Goal: Communication & Community: Participate in discussion

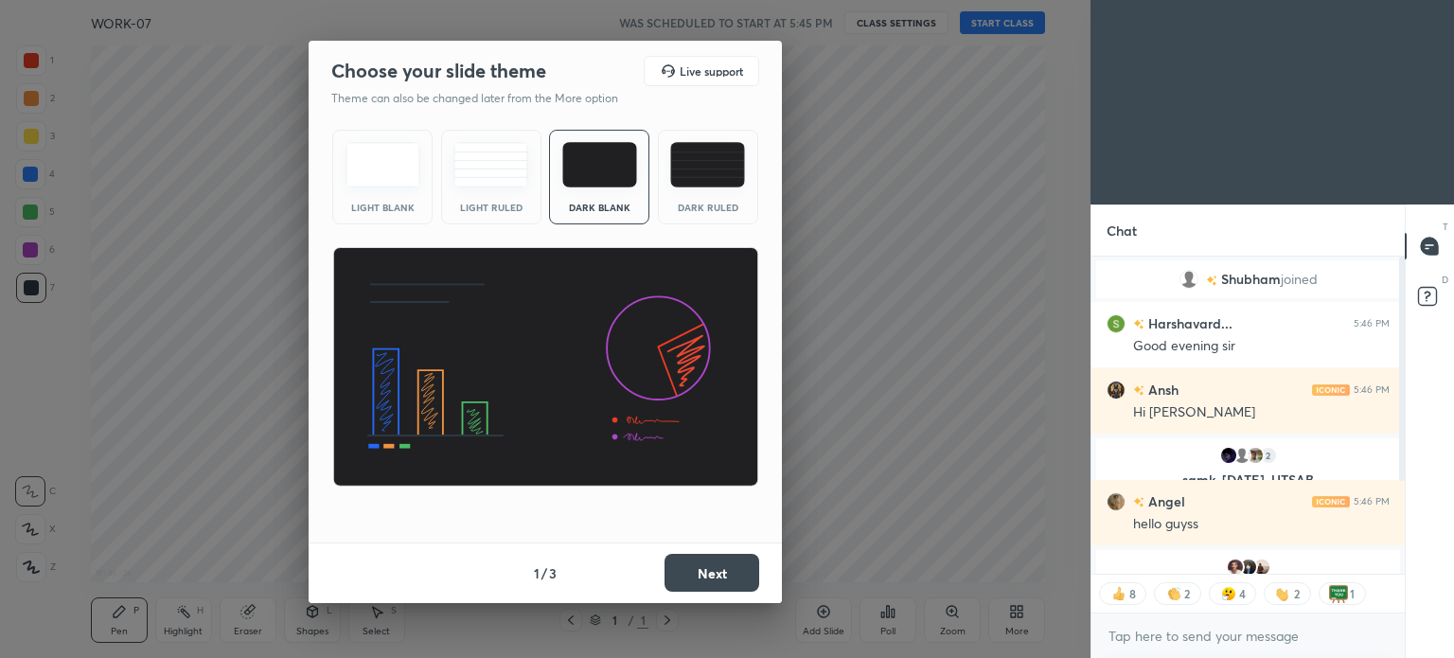
scroll to position [129, 0]
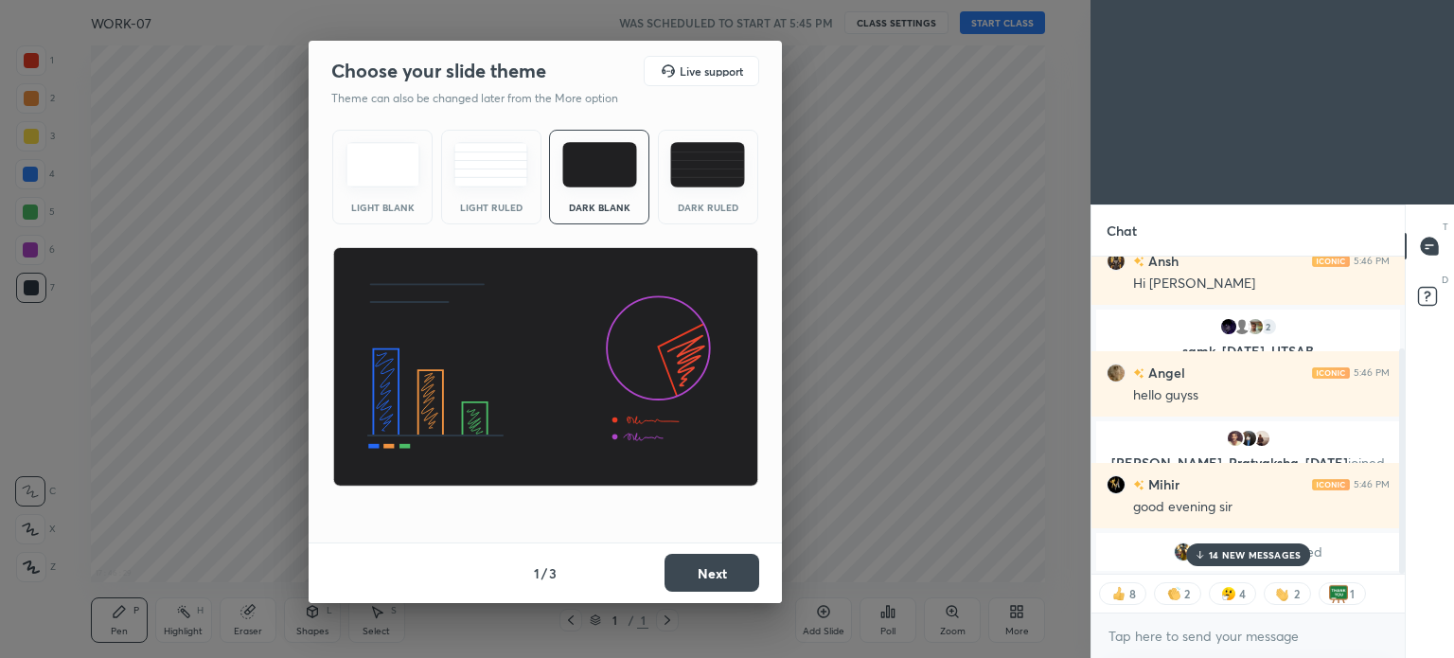
drag, startPoint x: 1402, startPoint y: 404, endPoint x: 1396, endPoint y: 597, distance: 193.2
click at [1396, 597] on div "Harshavard... 5:46 PM Good evening sir Ansh 5:46 PM Hi [PERSON_NAME] 2 samk, [D…" at bounding box center [1247, 457] width 313 height 401
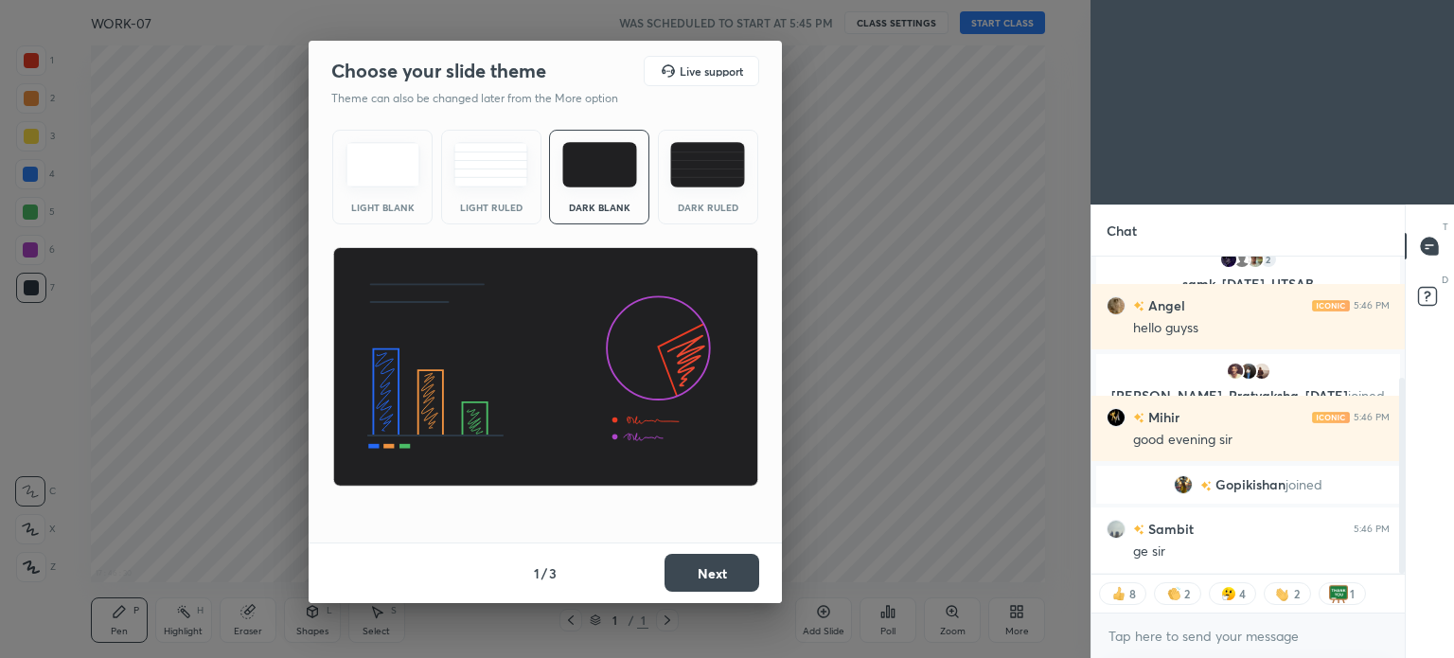
click at [1263, 550] on div "Ansh 5:46 PM Hi [PERSON_NAME] 2 samk, [DATE], UTSAB & 2 others joined Angel 5:4…" at bounding box center [1247, 415] width 313 height 317
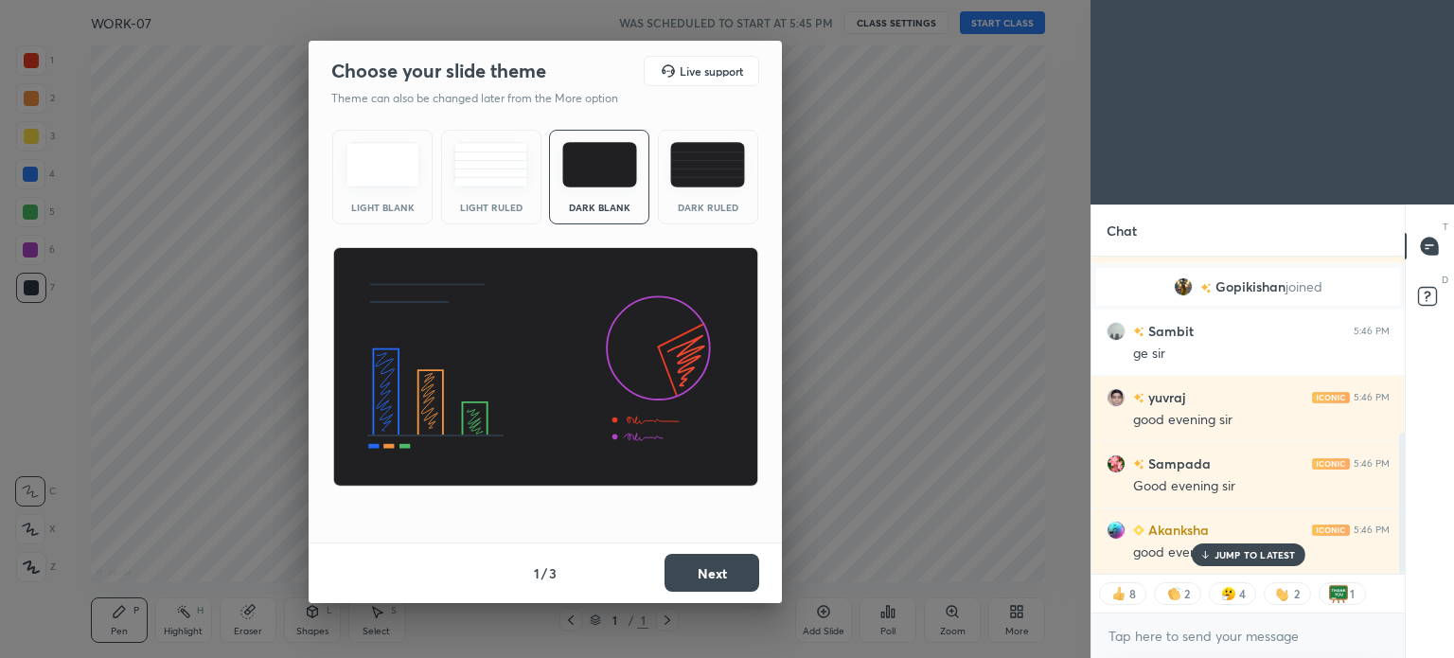
scroll to position [704, 0]
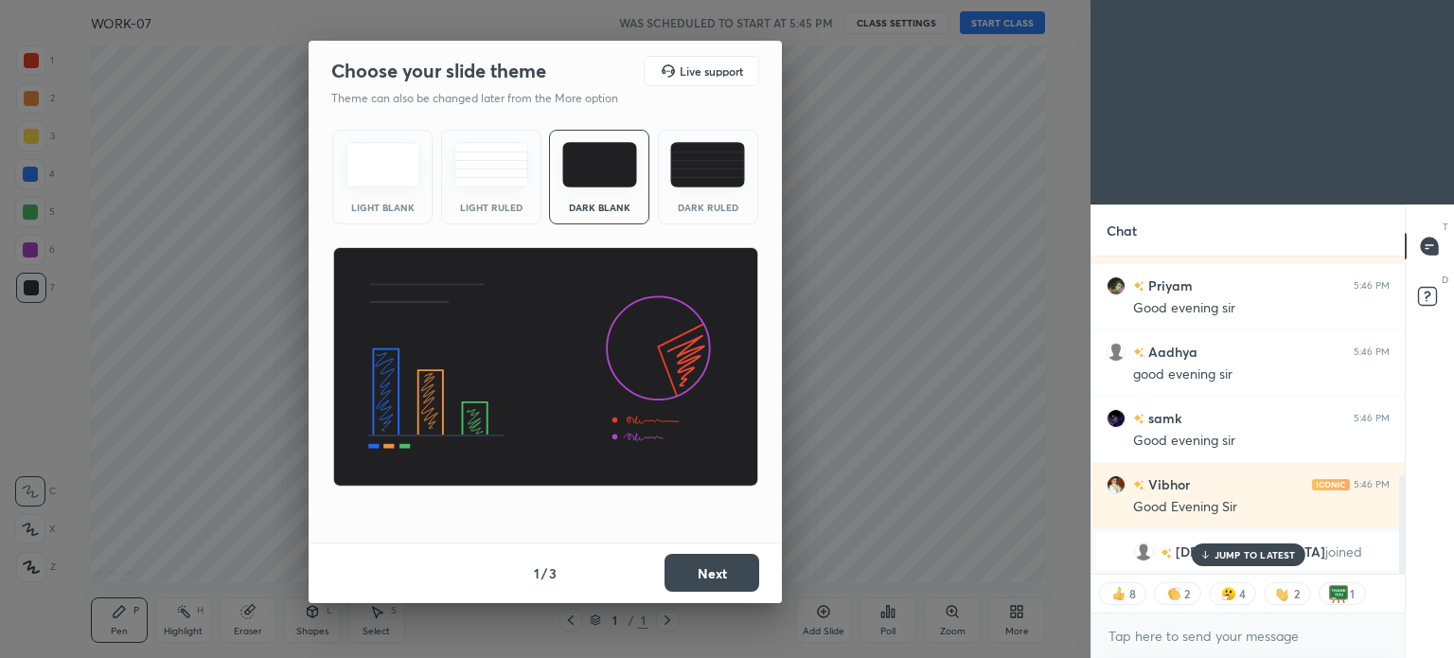
click at [1250, 560] on div "JUMP TO LATEST" at bounding box center [1248, 554] width 114 height 23
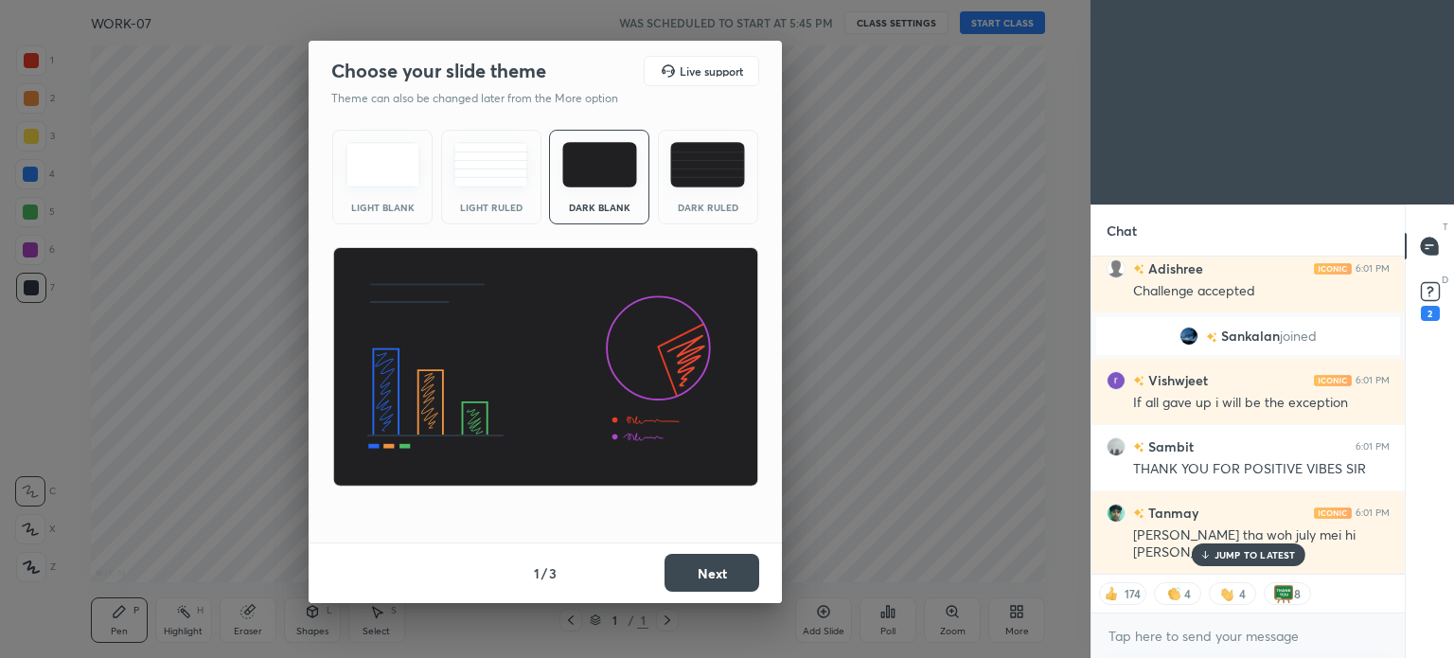
scroll to position [73132, 0]
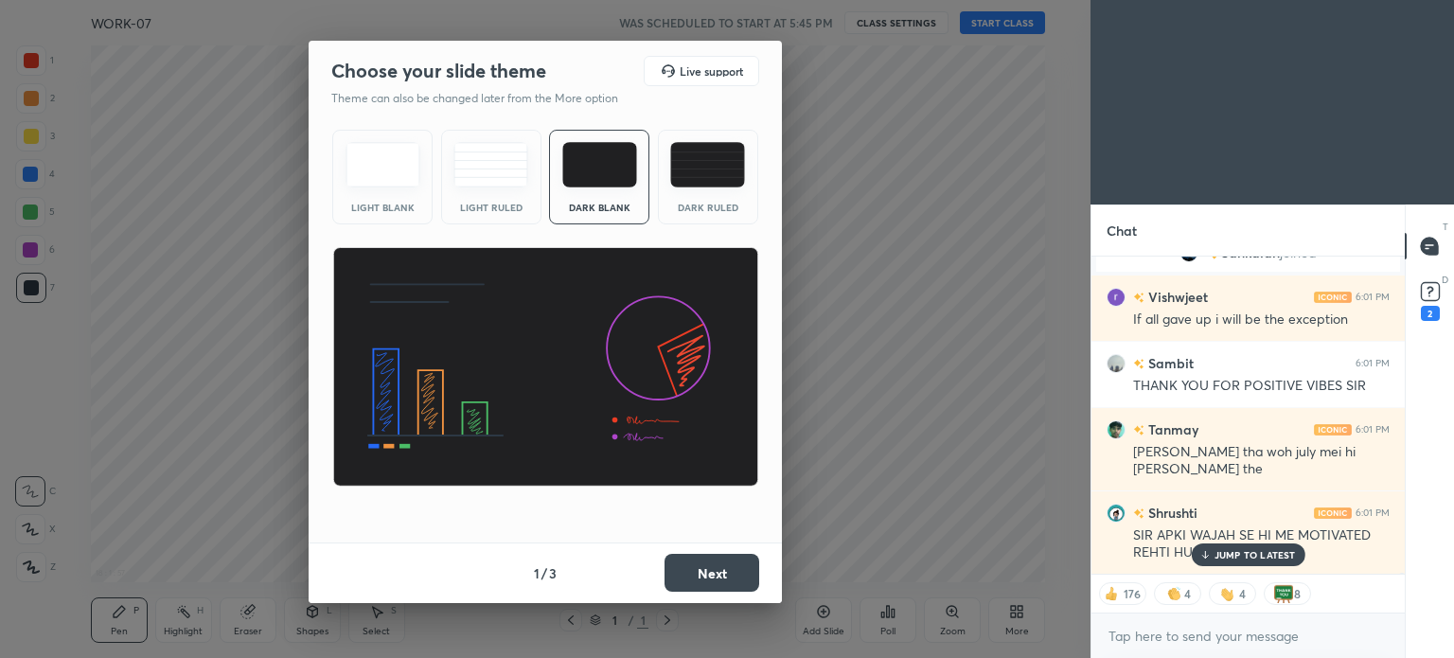
click at [1215, 552] on p "JUMP TO LATEST" at bounding box center [1255, 554] width 81 height 11
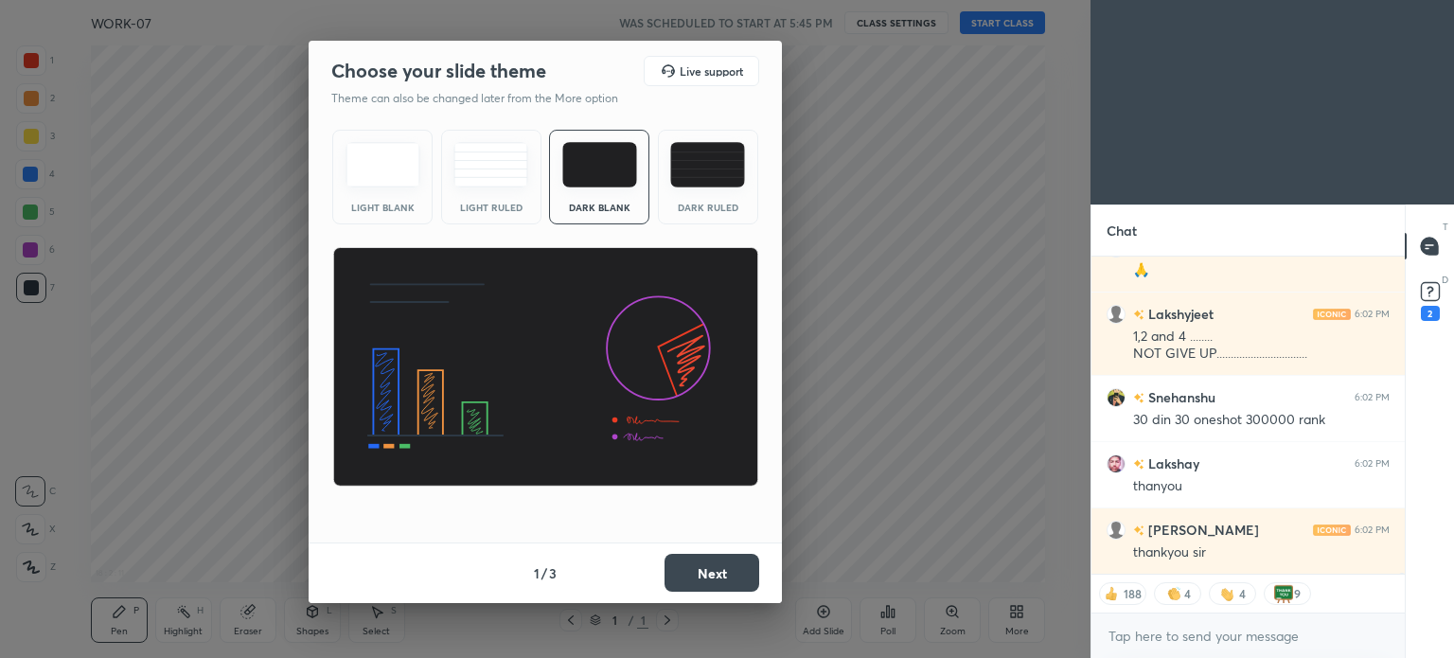
scroll to position [73547, 0]
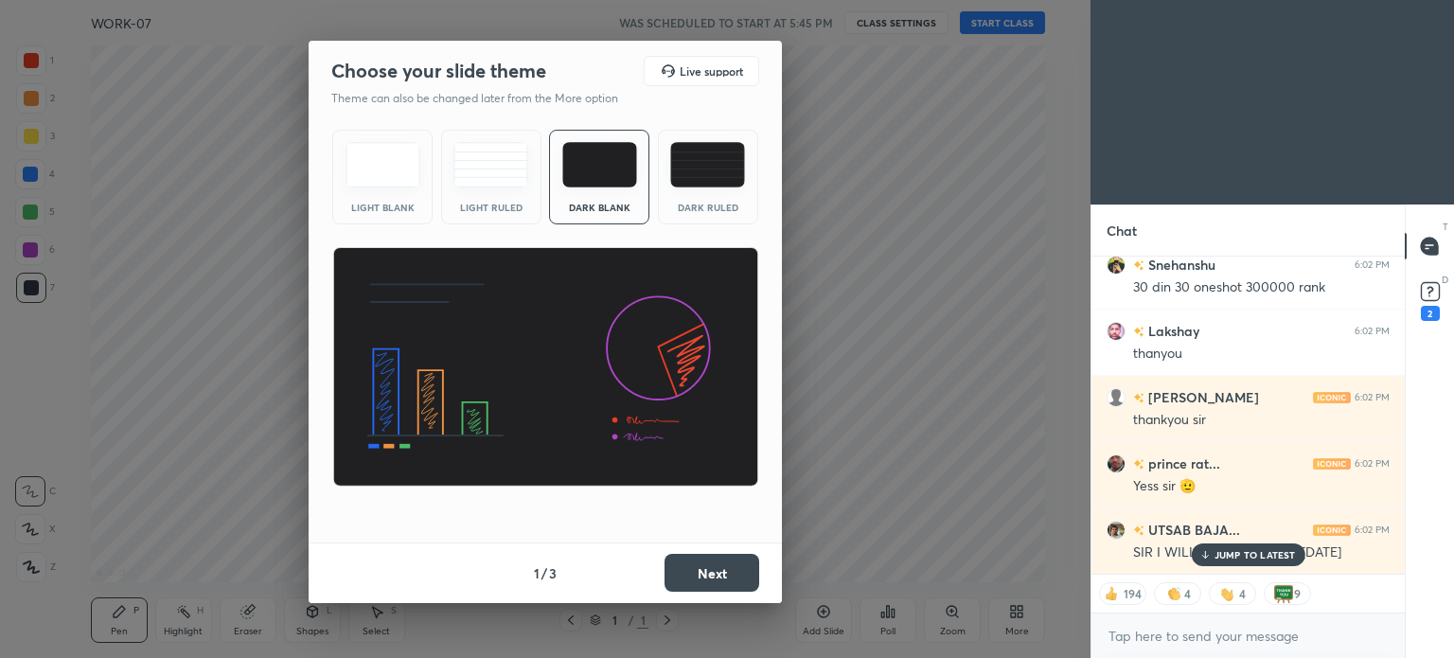
click at [717, 558] on button "Next" at bounding box center [712, 573] width 95 height 38
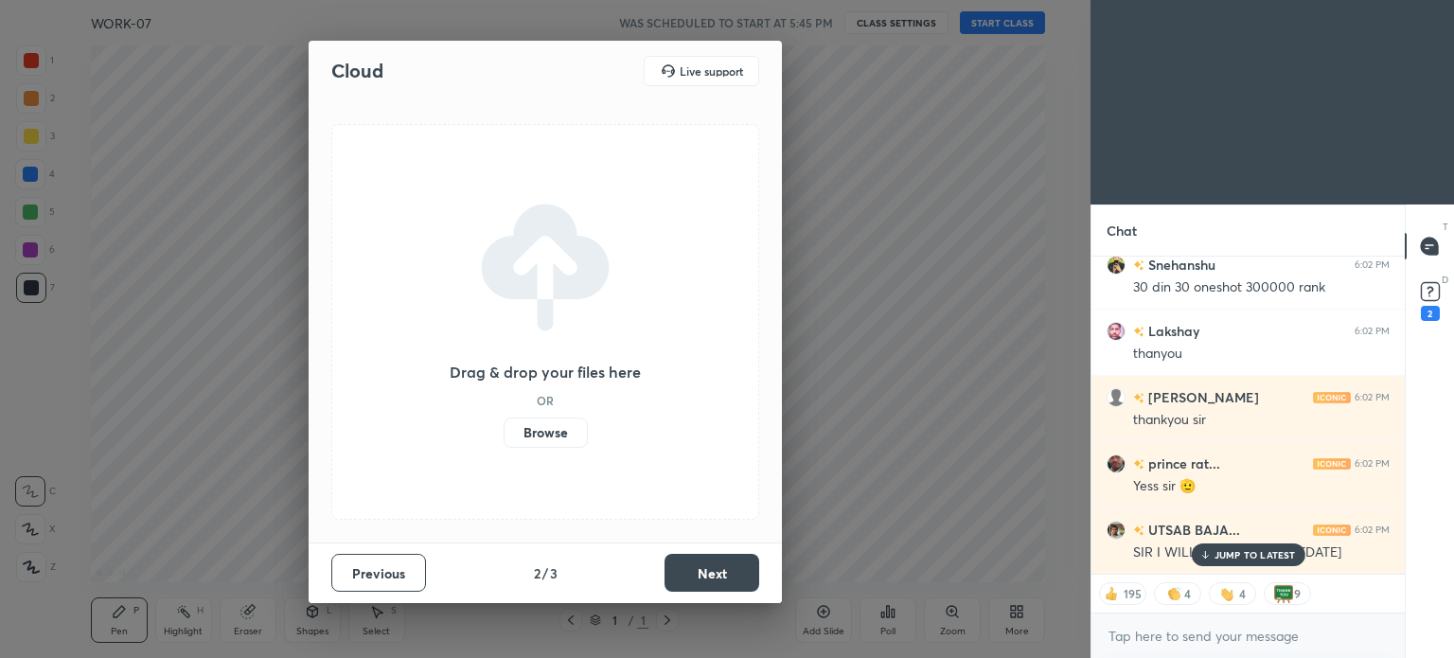
scroll to position [73680, 0]
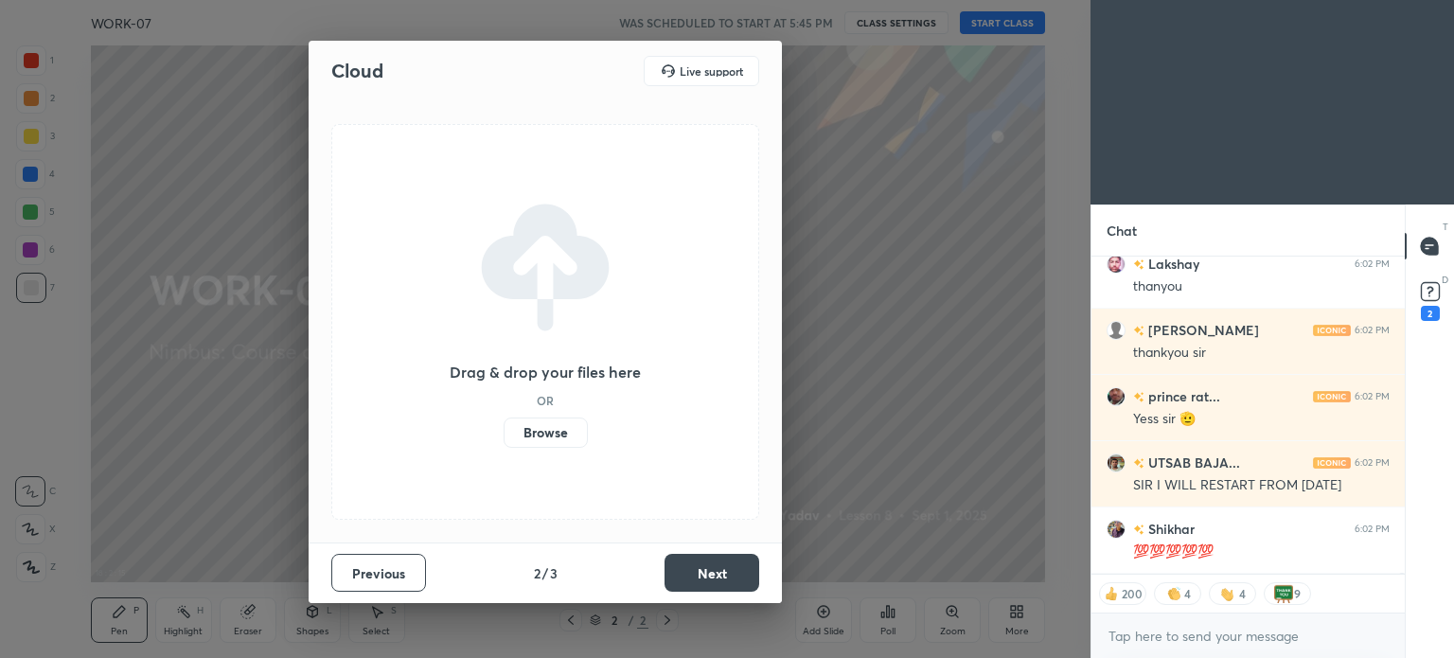
click at [724, 562] on button "Next" at bounding box center [712, 573] width 95 height 38
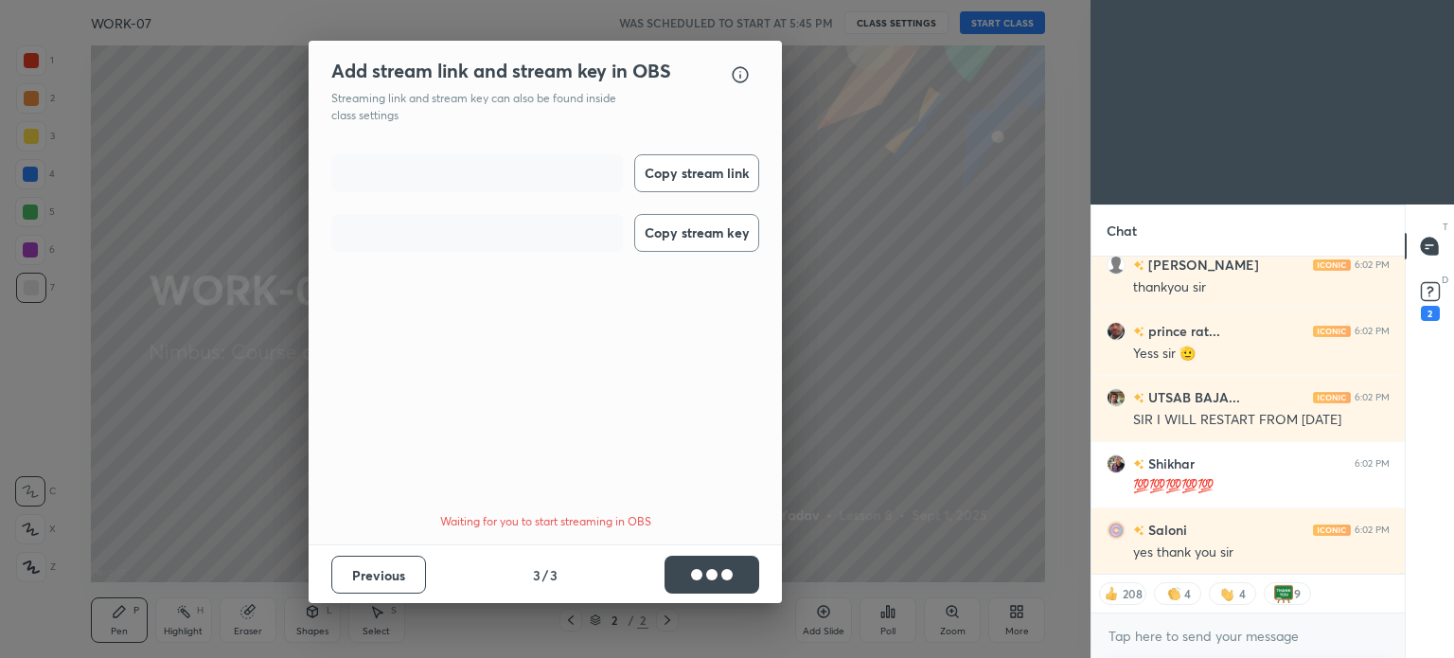
scroll to position [73812, 0]
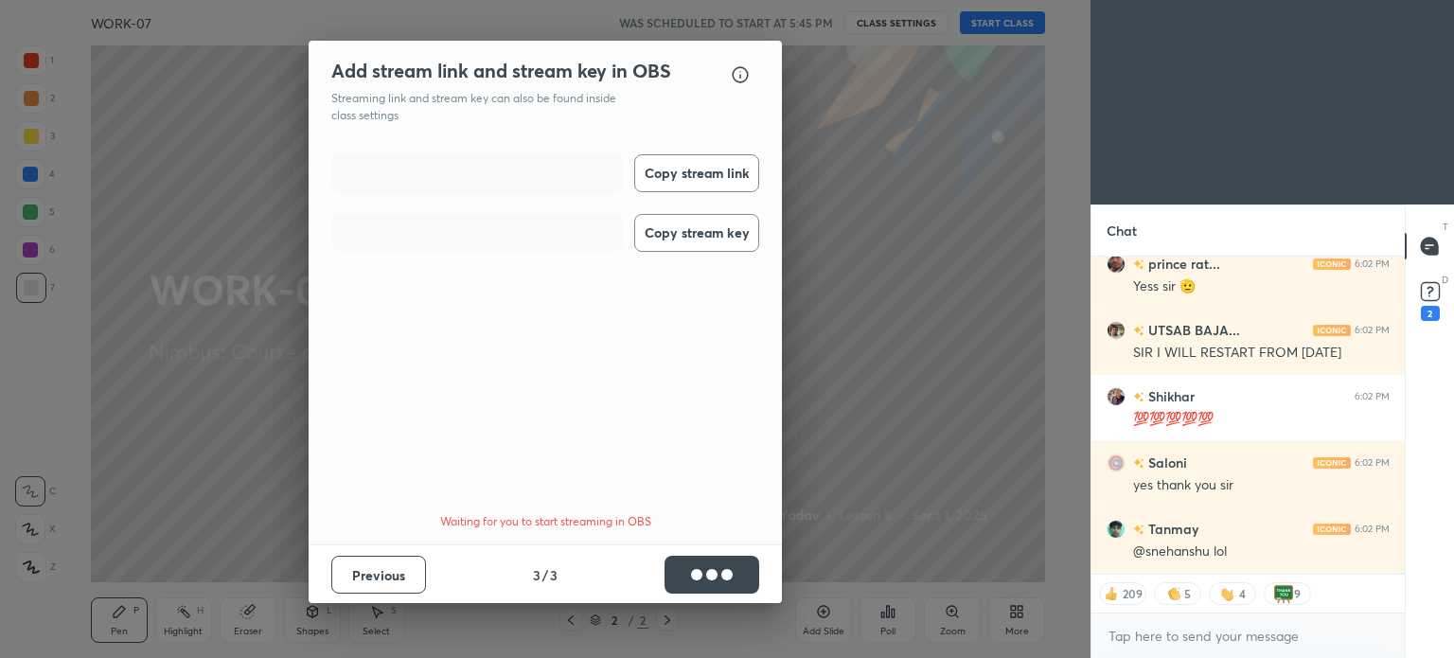
type textarea "x"
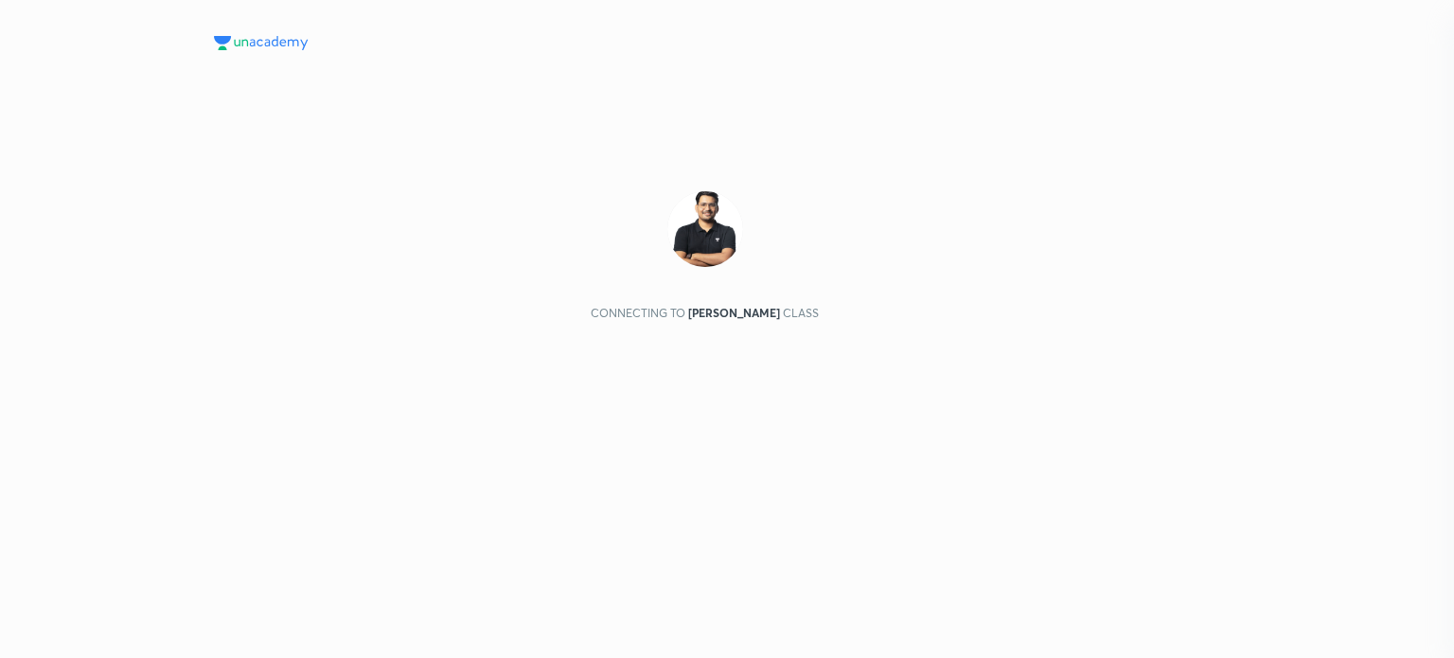
scroll to position [94124, 93327]
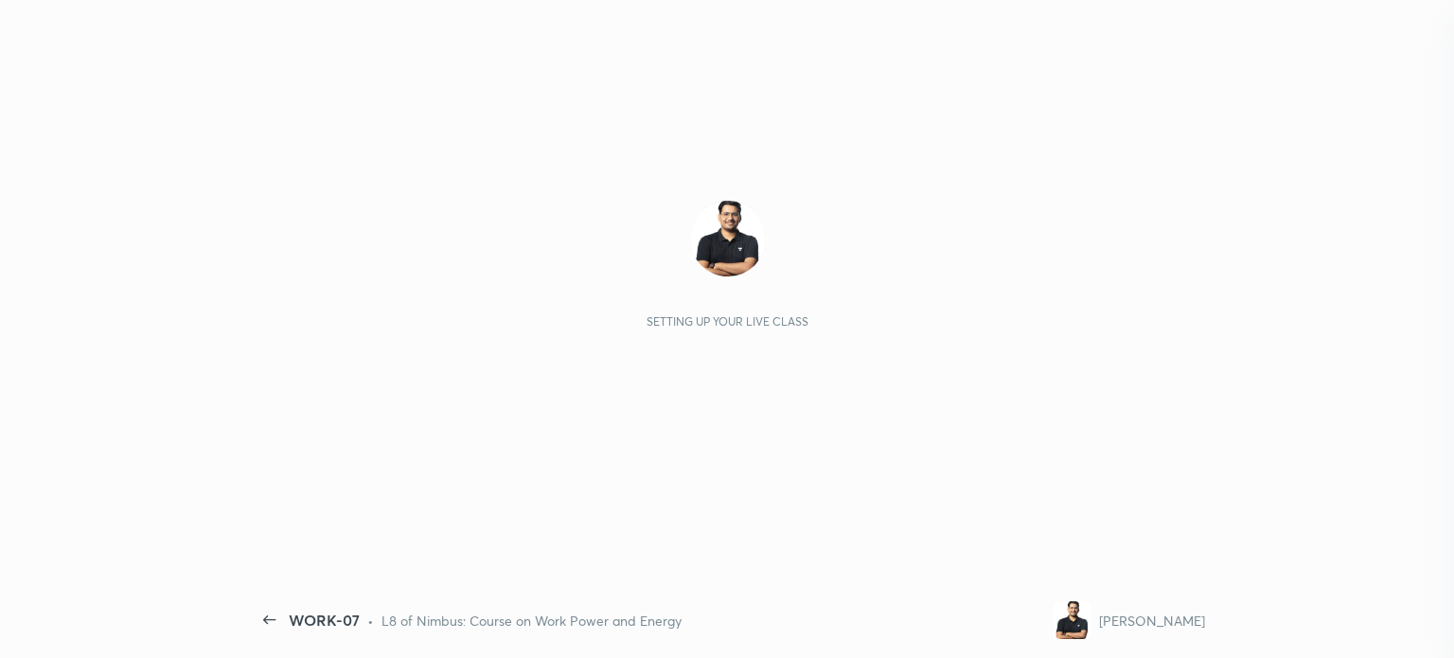
drag, startPoint x: 493, startPoint y: 239, endPoint x: 591, endPoint y: 186, distance: 111.0
click at [591, 186] on div "Setting up your live class" at bounding box center [728, 313] width 954 height 537
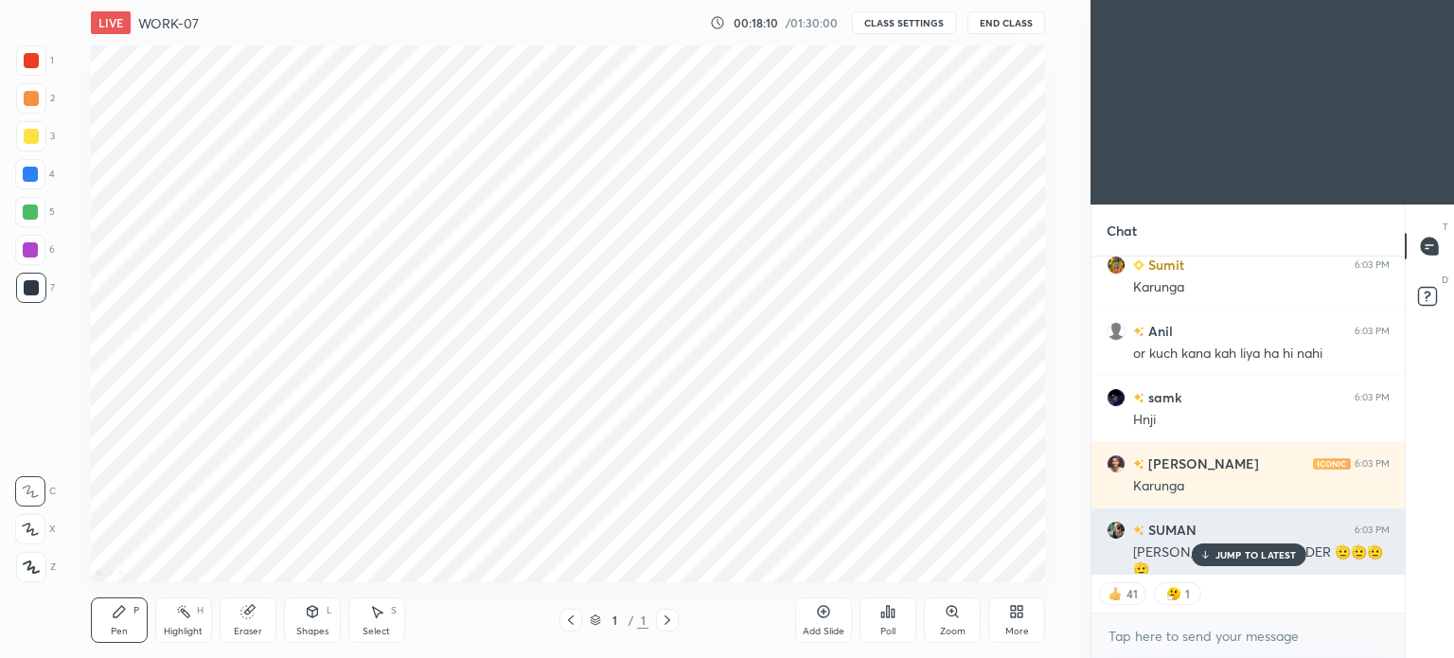
click at [1239, 541] on div "[PERSON_NAME] COMMANDER 🫡🫡🫡🫡" at bounding box center [1261, 560] width 257 height 40
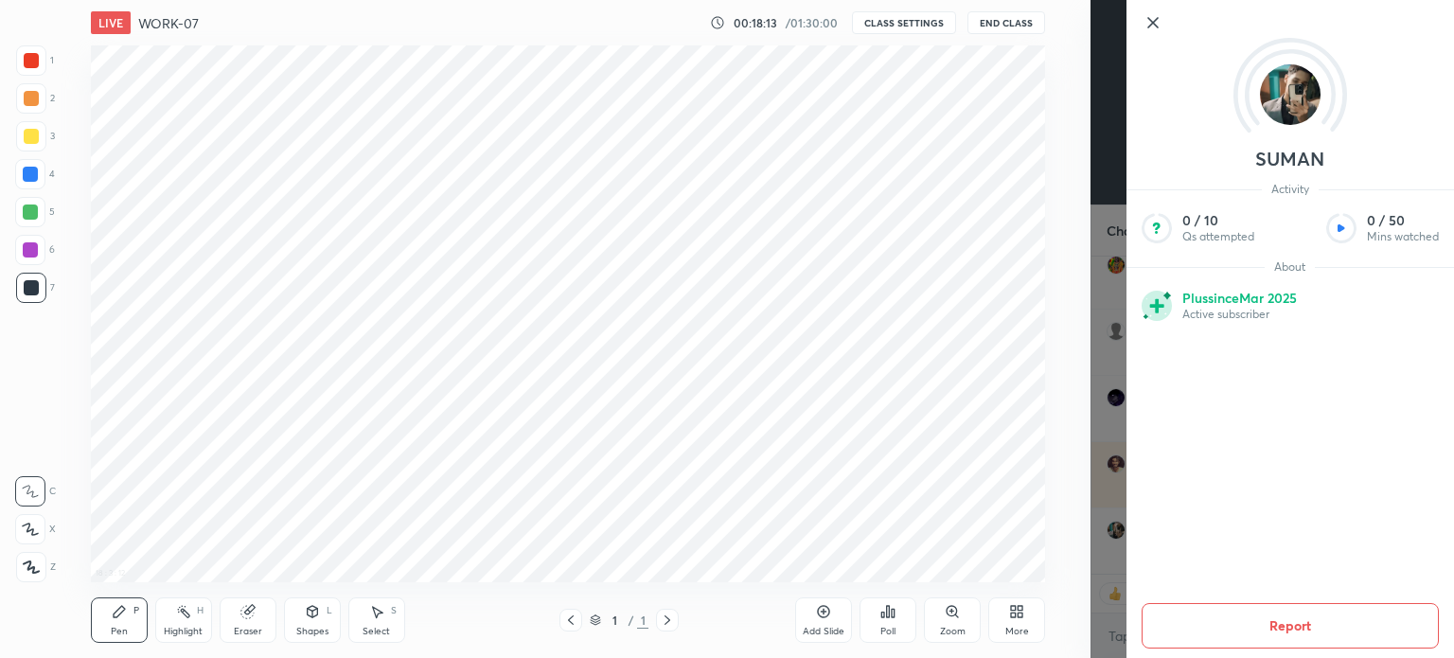
click at [1152, 15] on icon at bounding box center [1153, 22] width 23 height 23
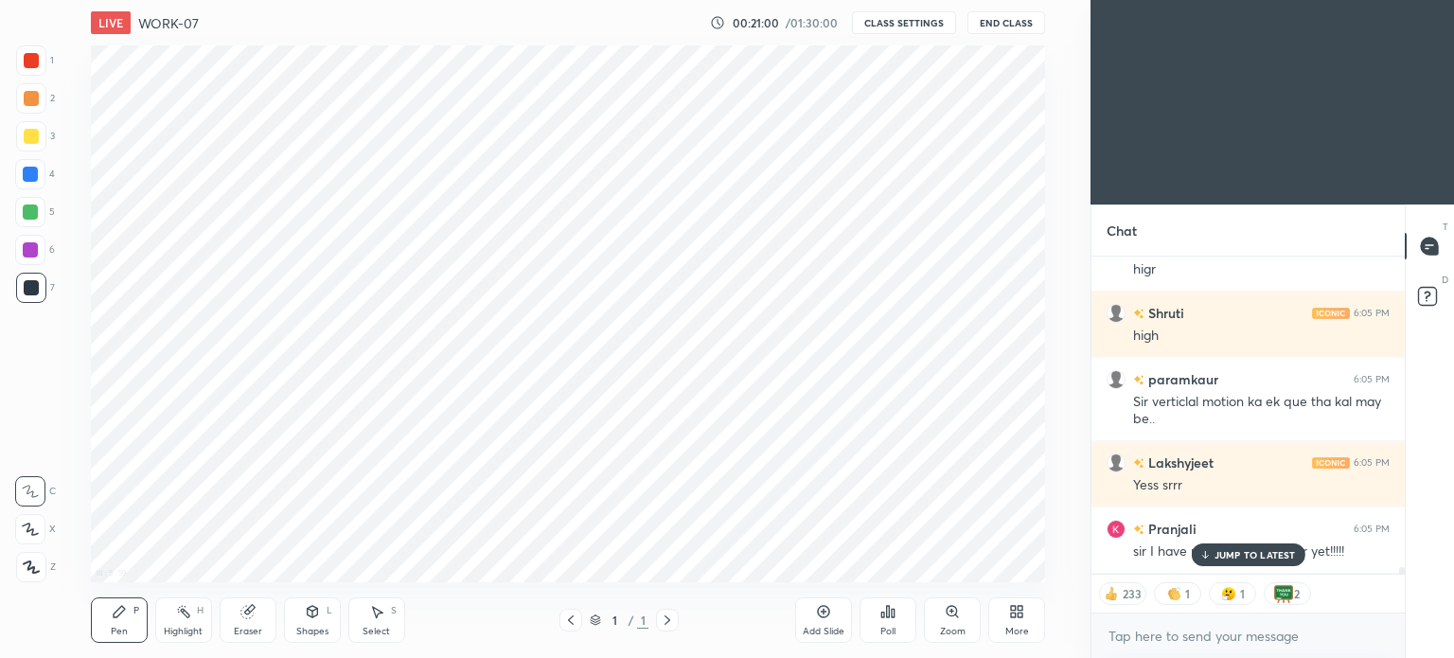
scroll to position [15150, 0]
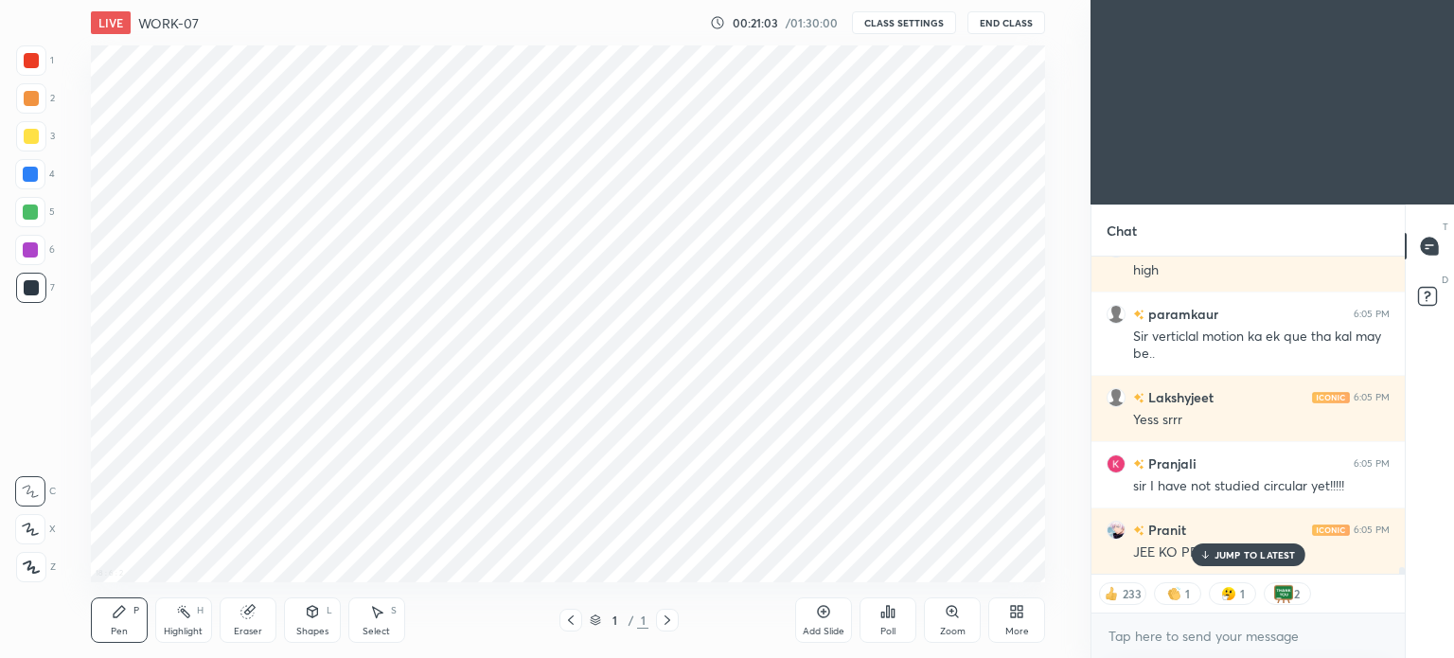
click at [1260, 549] on p "JUMP TO LATEST" at bounding box center [1255, 554] width 81 height 11
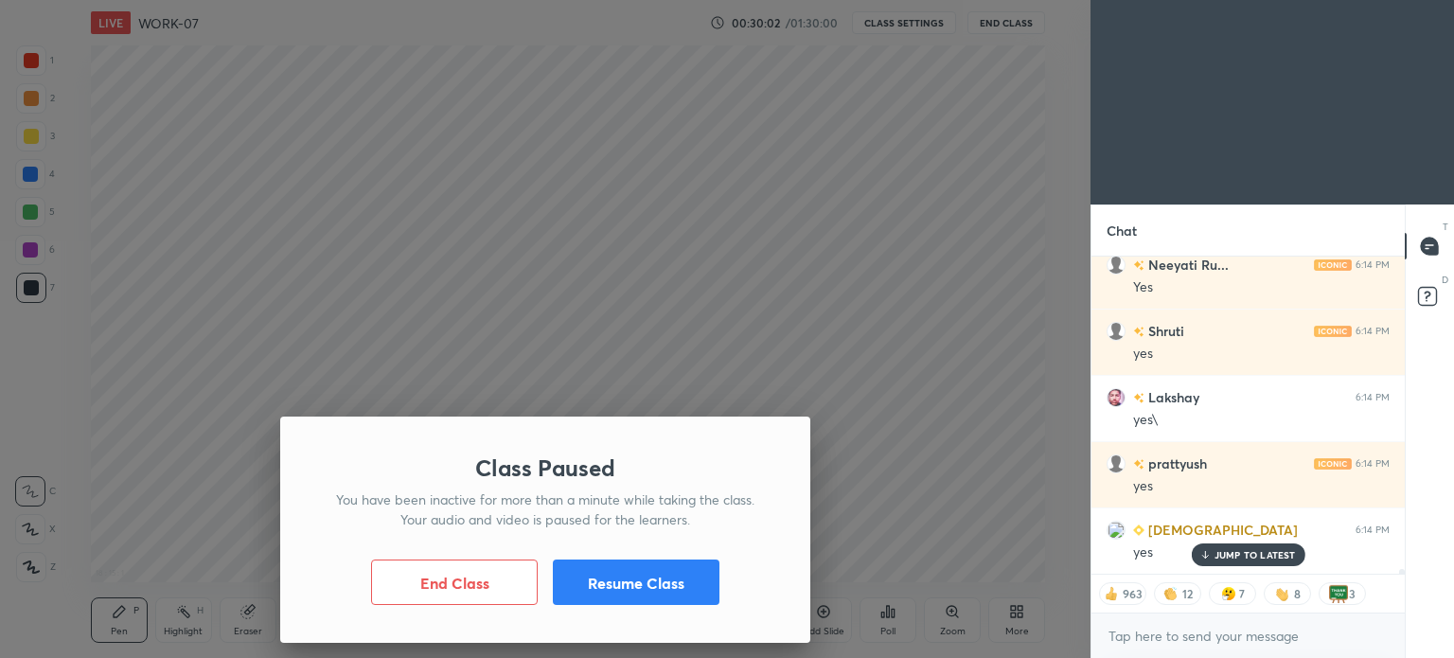
scroll to position [21549, 0]
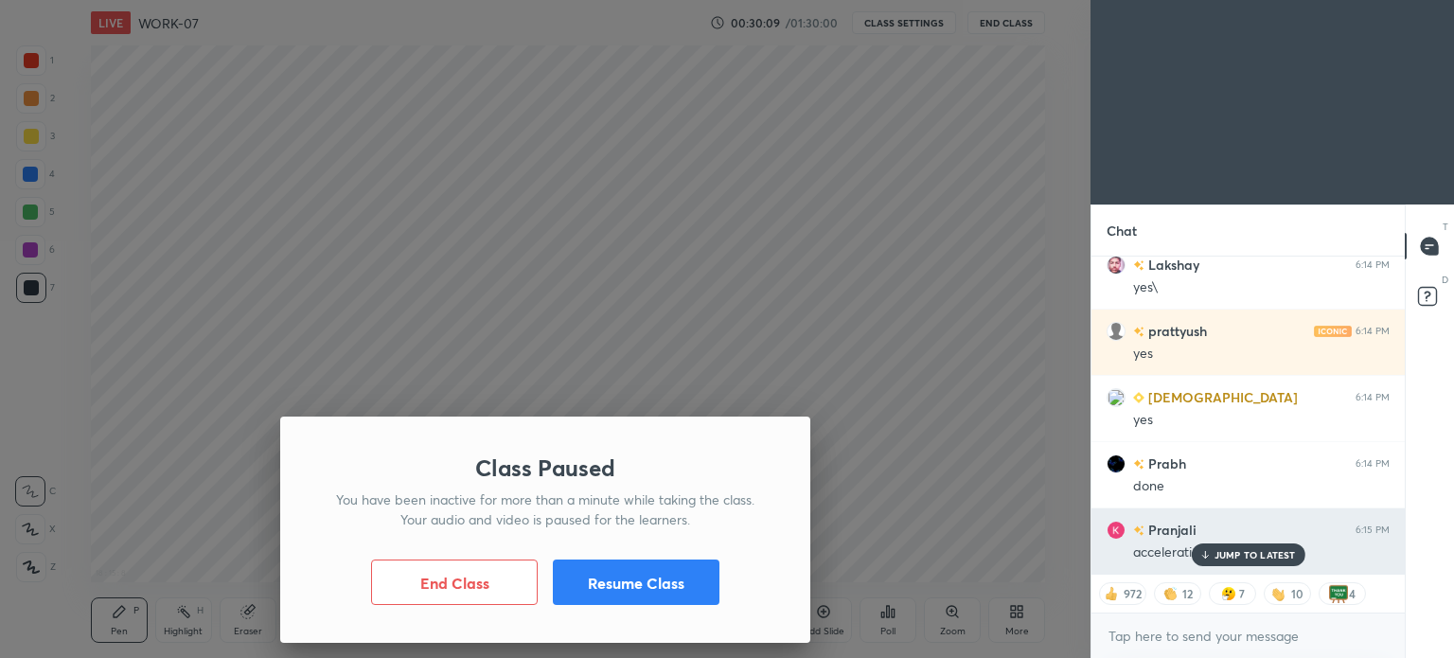
click at [1244, 543] on div "acceleration of b nahi samja" at bounding box center [1261, 552] width 257 height 19
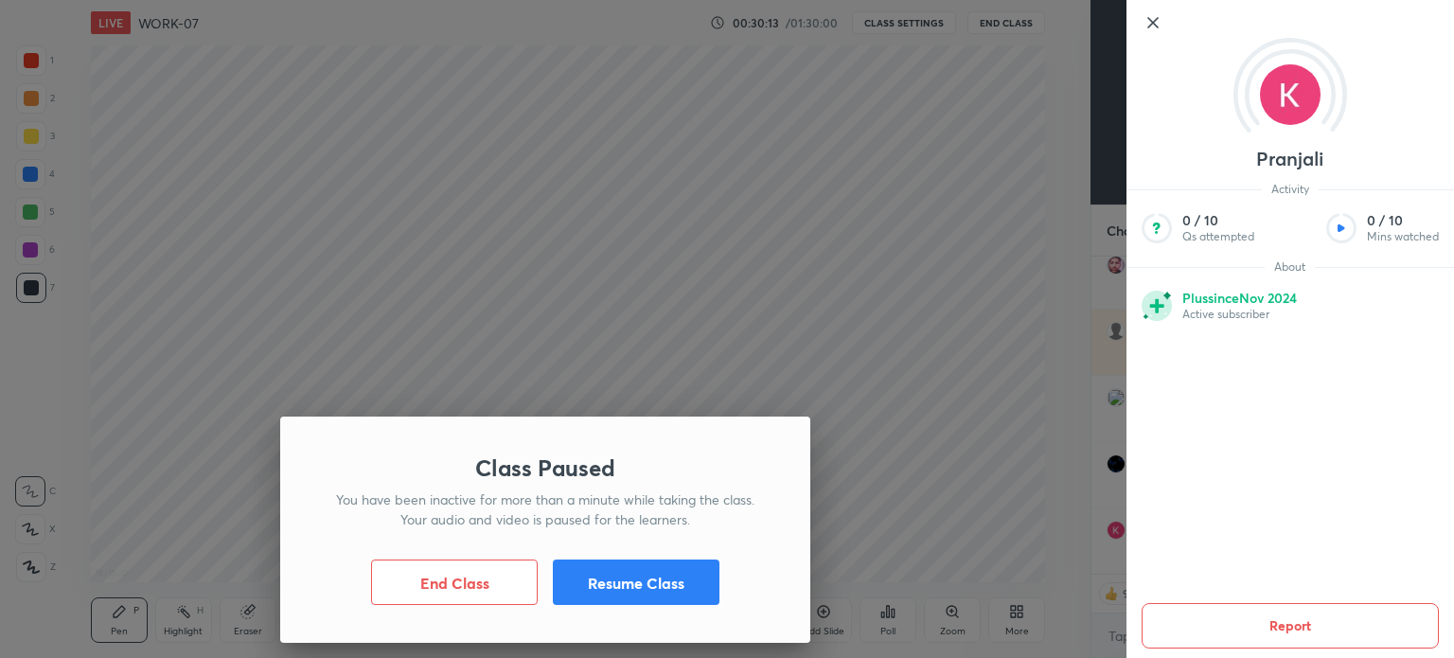
click at [1156, 29] on icon at bounding box center [1153, 22] width 23 height 23
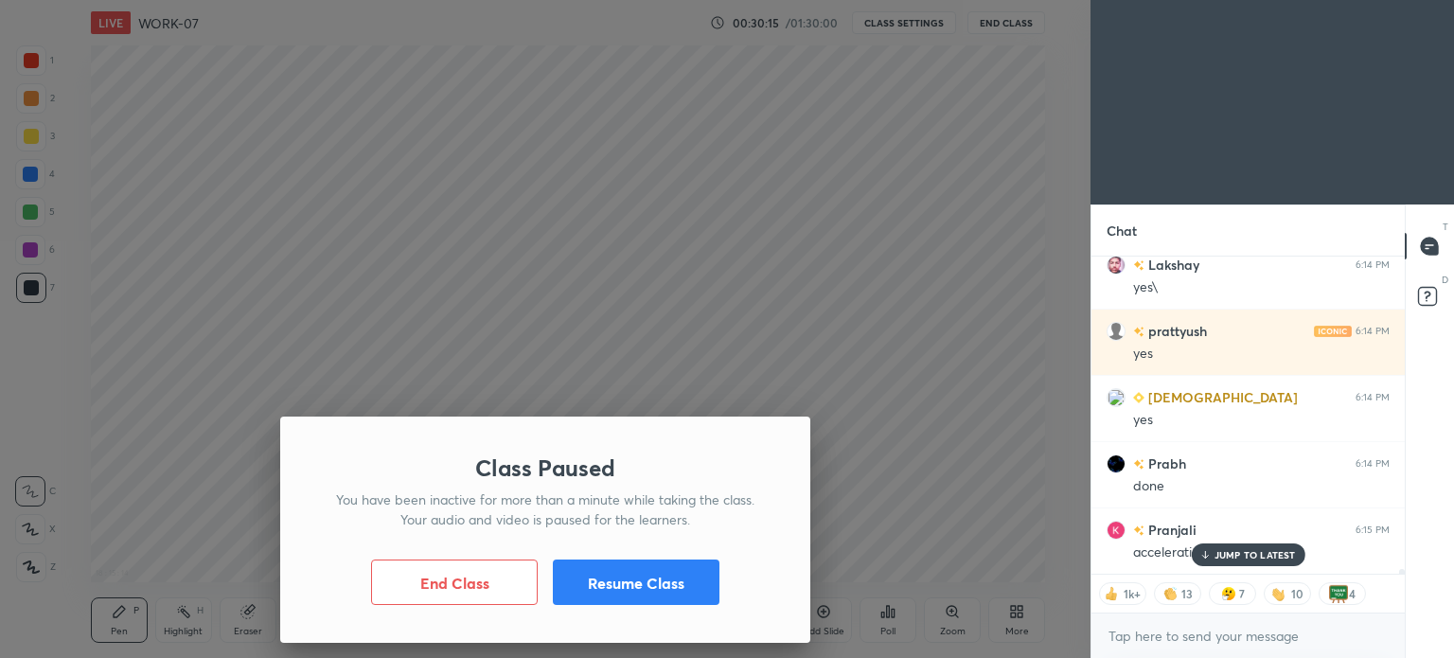
click at [1256, 550] on p "JUMP TO LATEST" at bounding box center [1255, 554] width 81 height 11
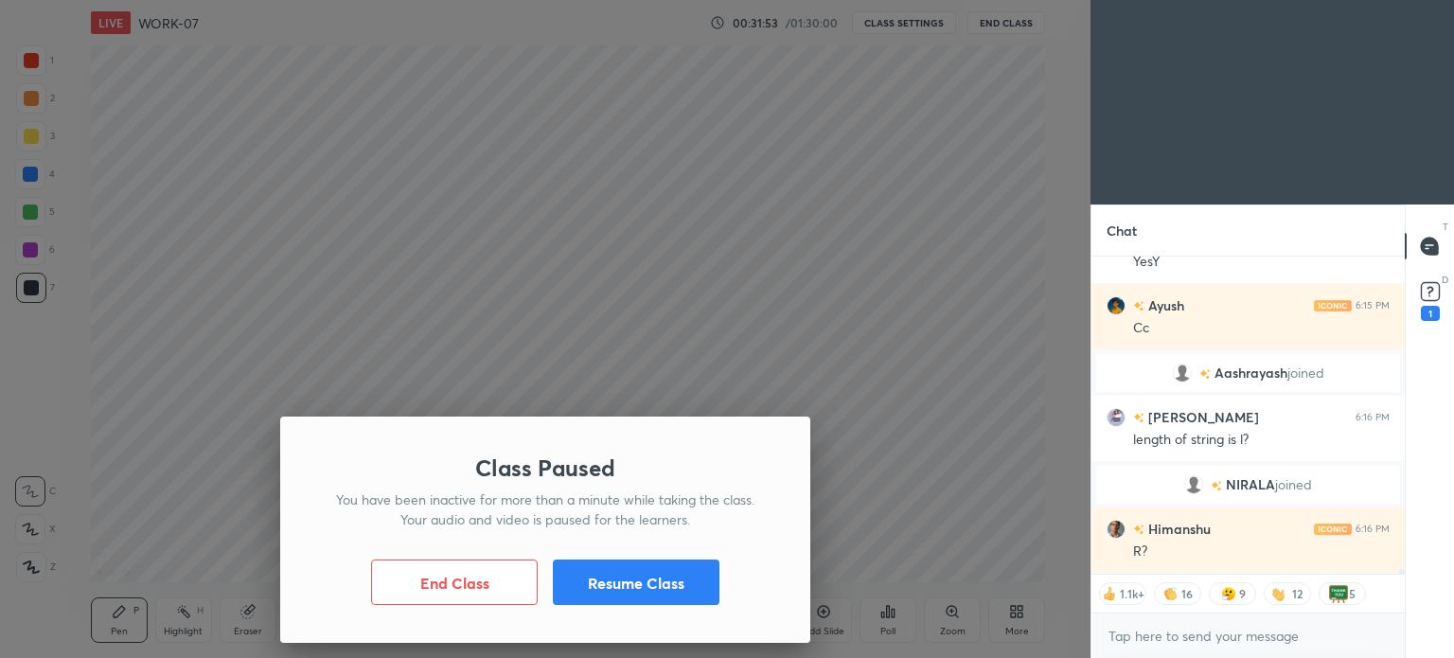
scroll to position [20576, 0]
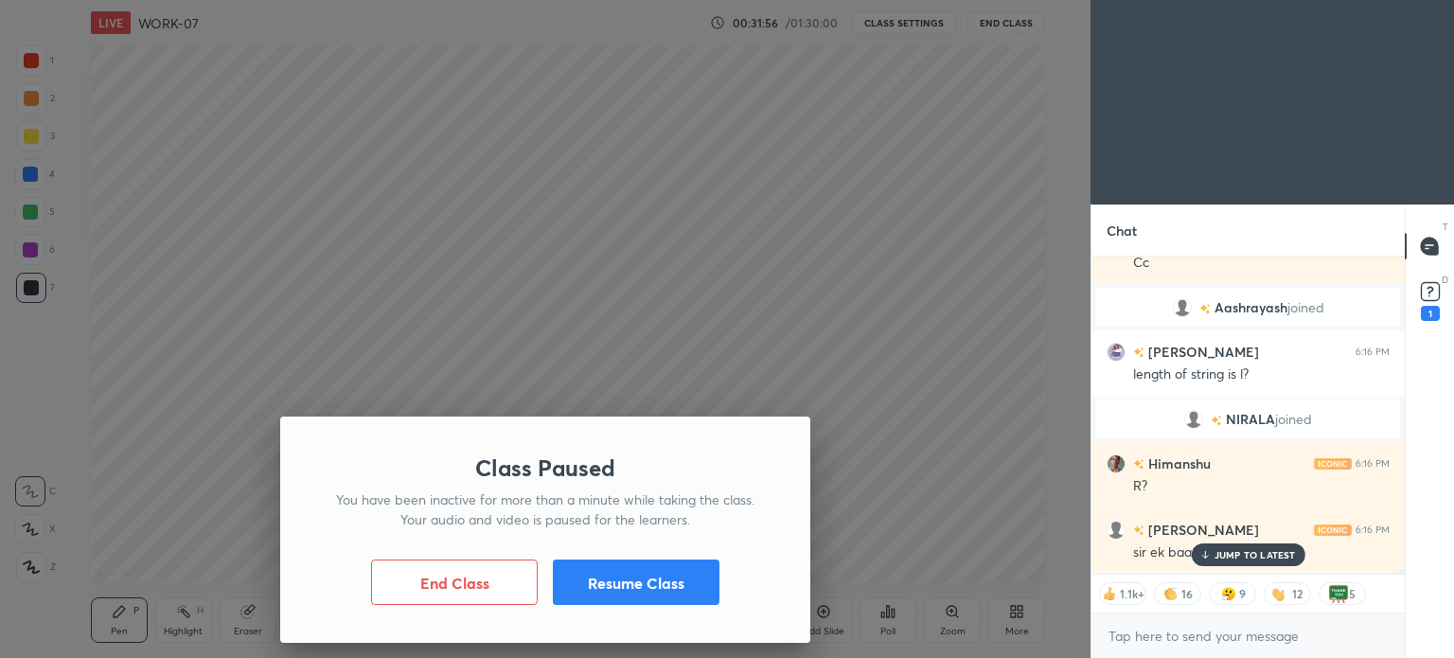
click at [1264, 559] on p "JUMP TO LATEST" at bounding box center [1255, 554] width 81 height 11
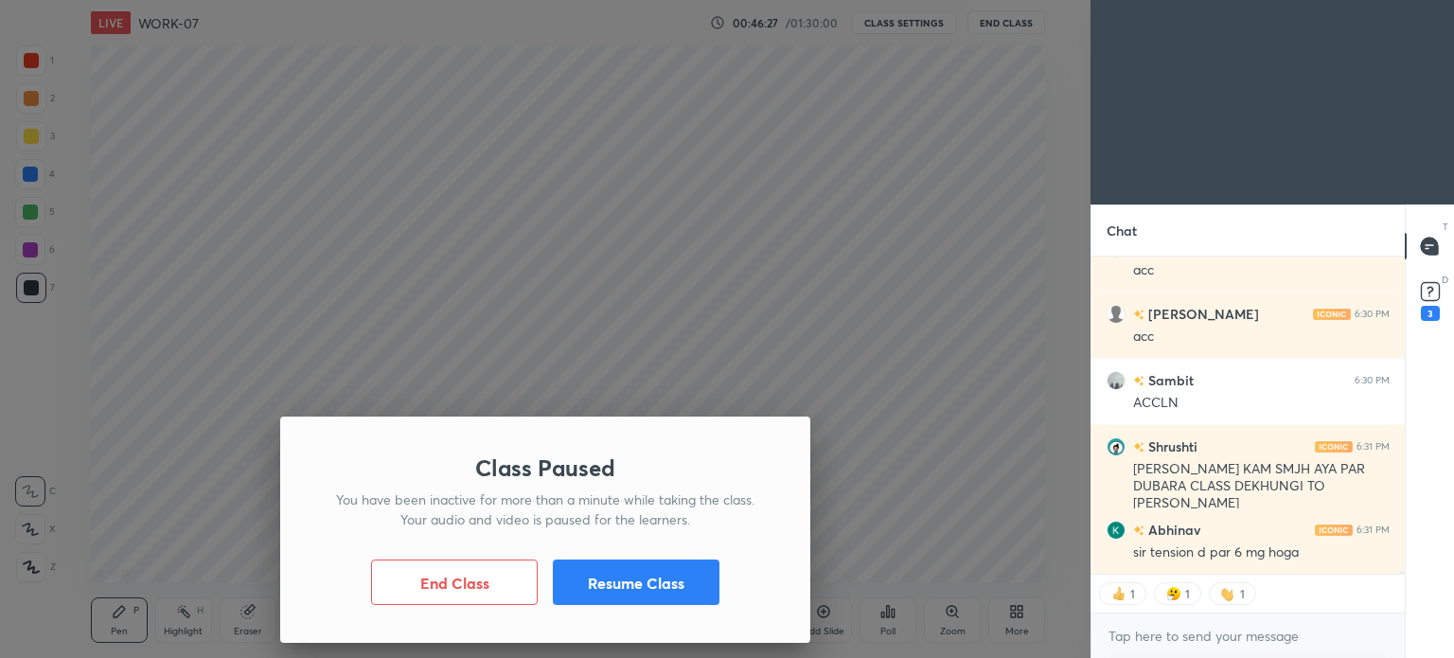
scroll to position [37755, 0]
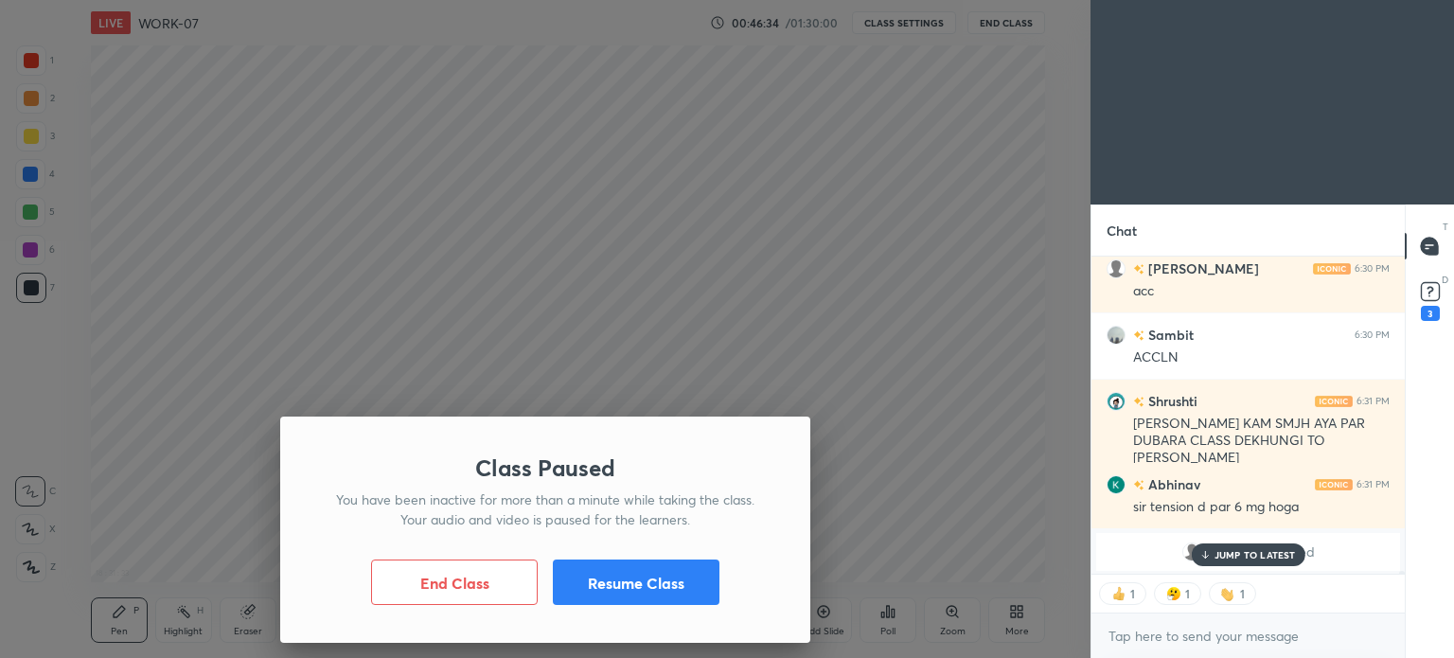
click at [1213, 549] on div "JUMP TO LATEST" at bounding box center [1248, 554] width 114 height 23
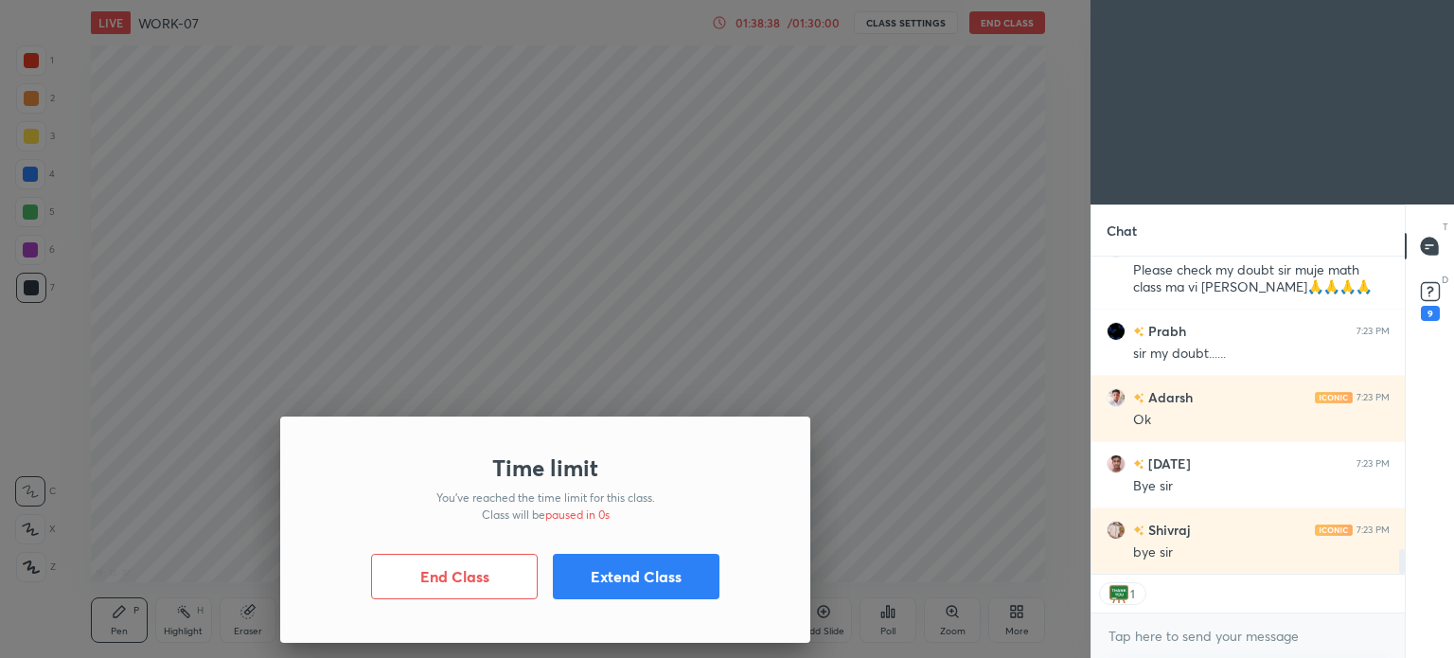
scroll to position [3751, 0]
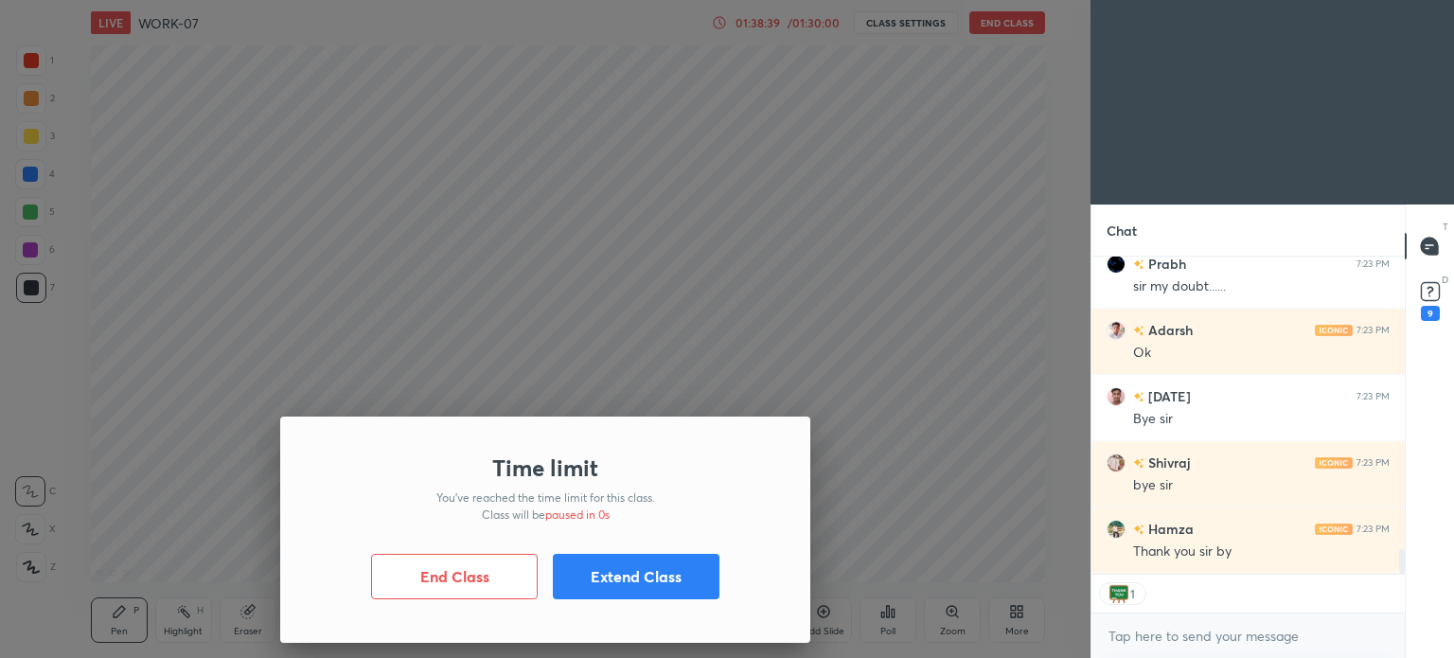
type textarea "x"
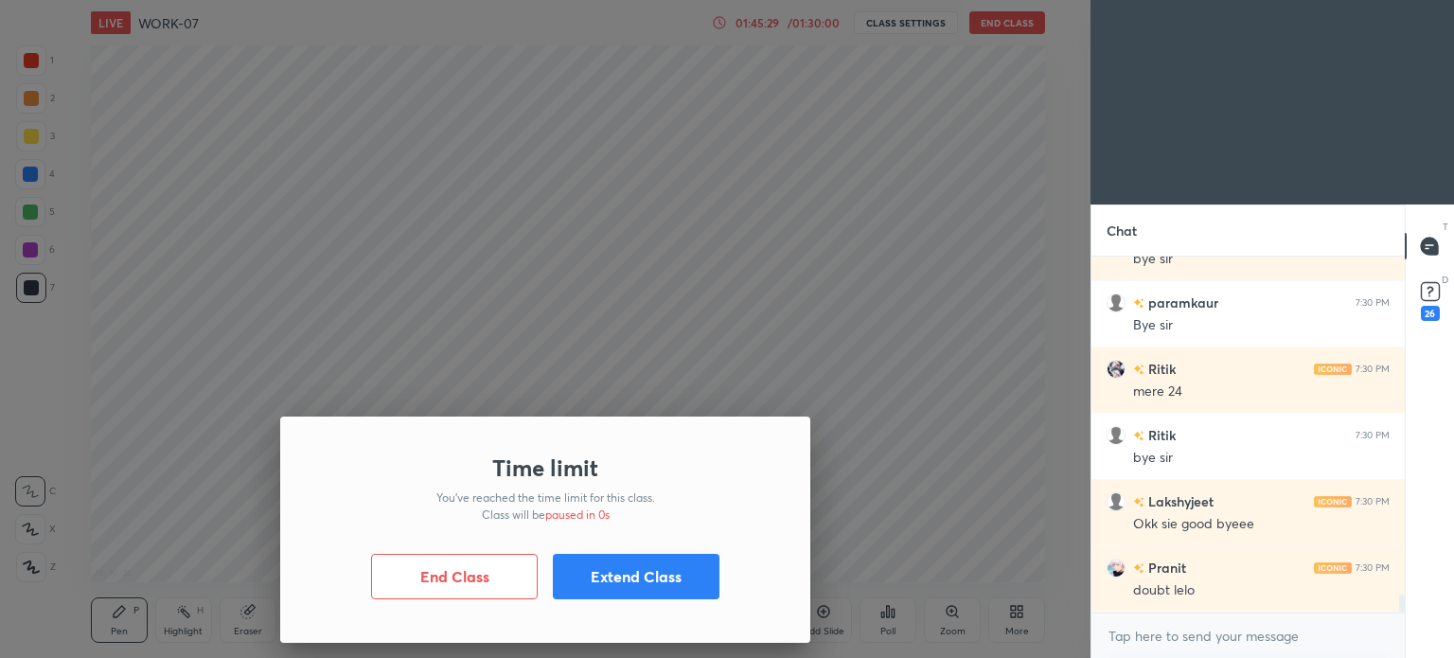
scroll to position [6539, 0]
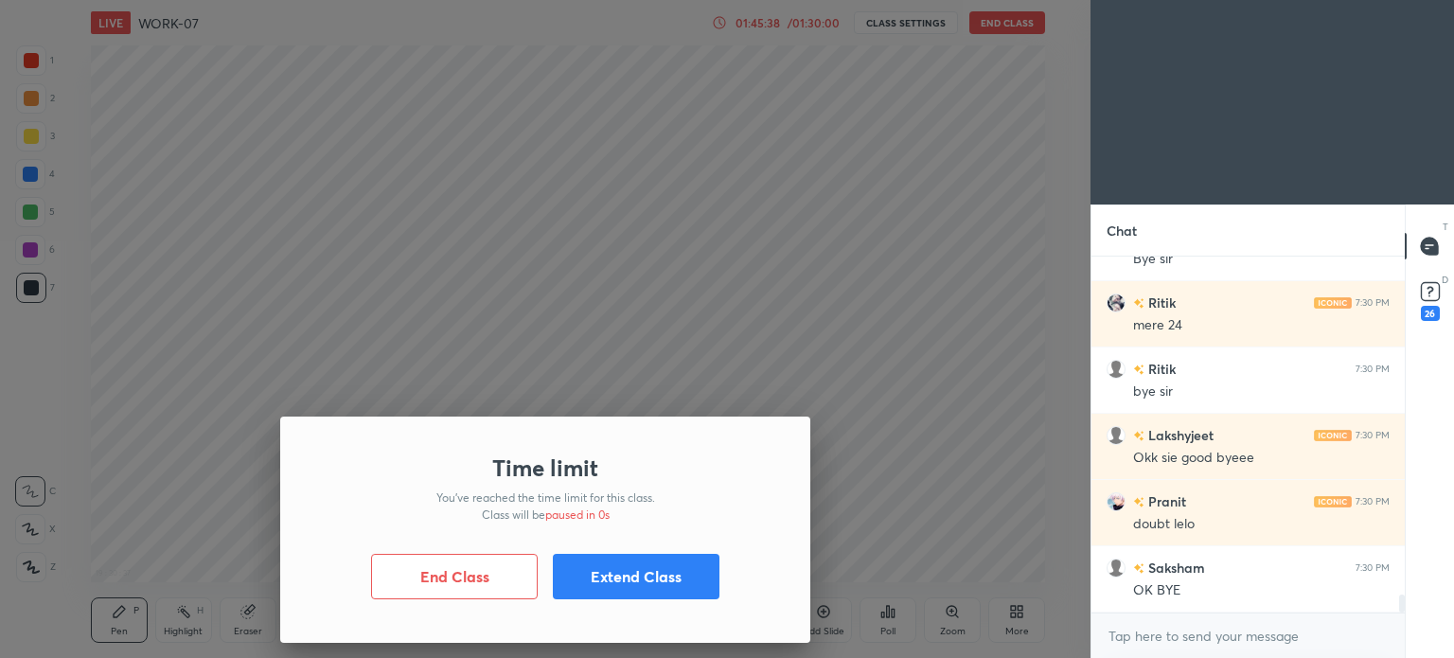
click at [490, 592] on button "End Class" at bounding box center [454, 576] width 167 height 45
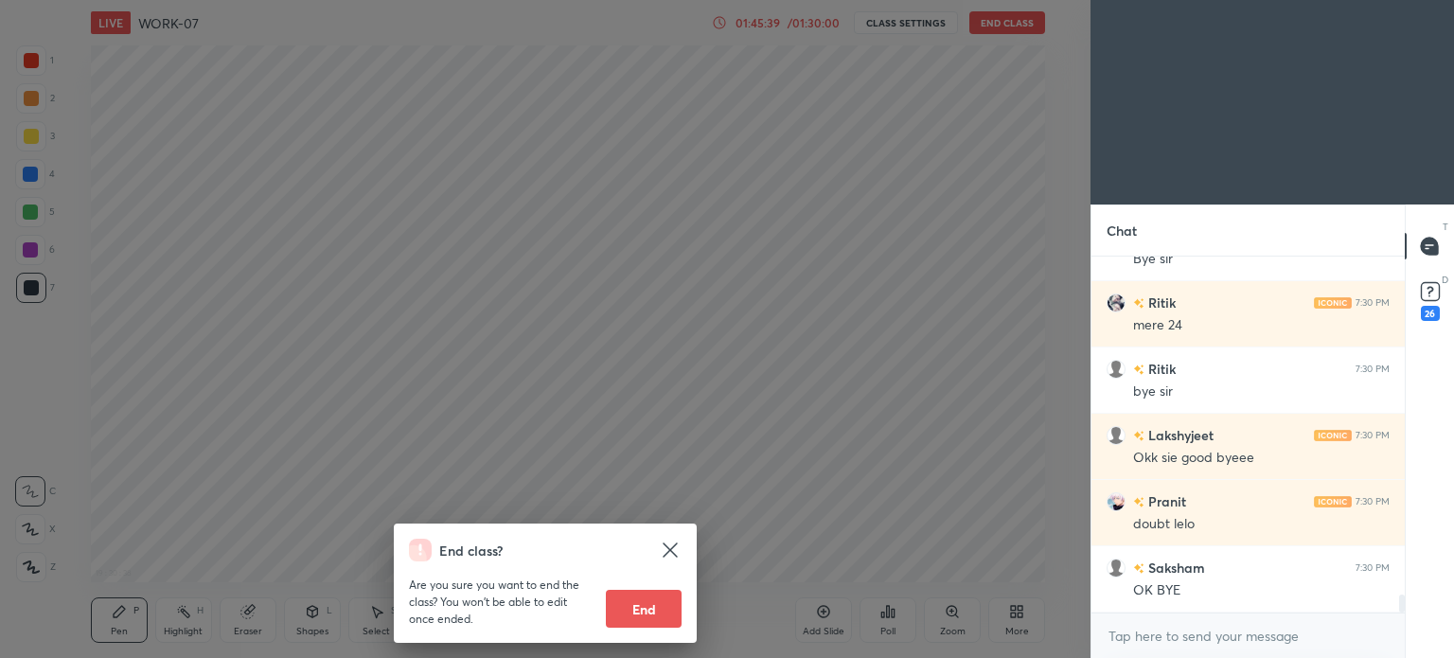
click at [629, 612] on button "End" at bounding box center [644, 609] width 76 height 38
